Goal: Information Seeking & Learning: Learn about a topic

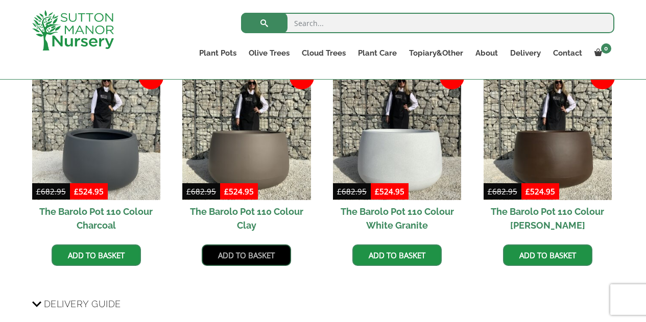
scroll to position [869, 0]
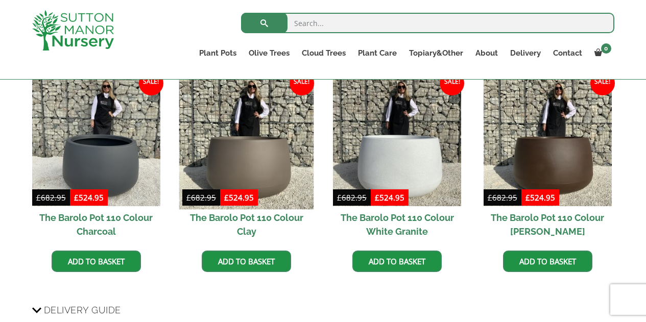
click at [254, 175] on img at bounding box center [246, 142] width 135 height 135
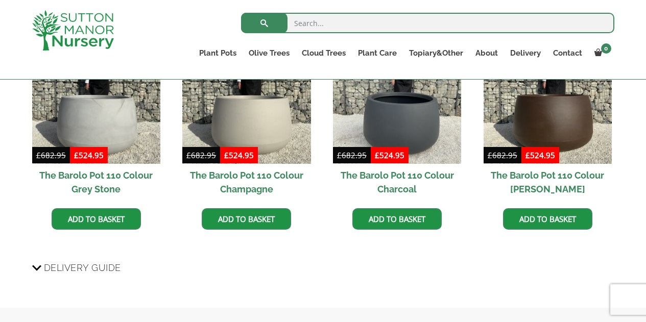
scroll to position [869, 0]
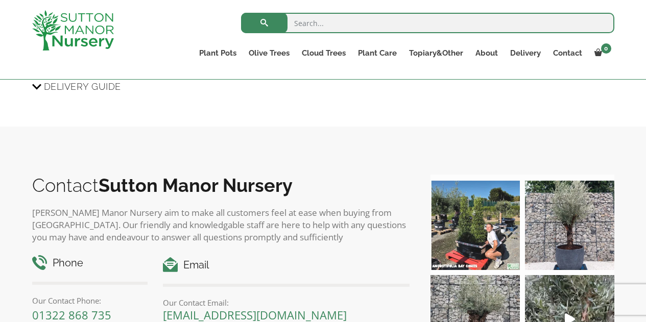
scroll to position [1124, 0]
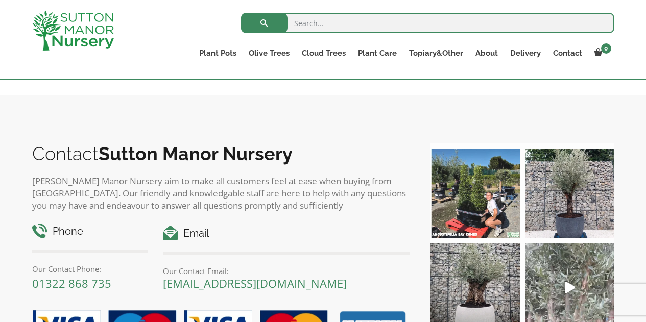
click at [570, 290] on icon "Play" at bounding box center [570, 288] width 10 height 12
